Goal: Find specific page/section: Find specific page/section

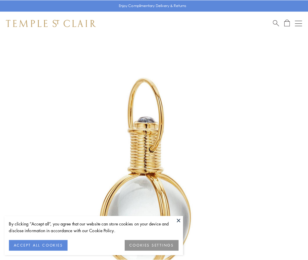
scroll to position [153, 0]
